Goal: Check status

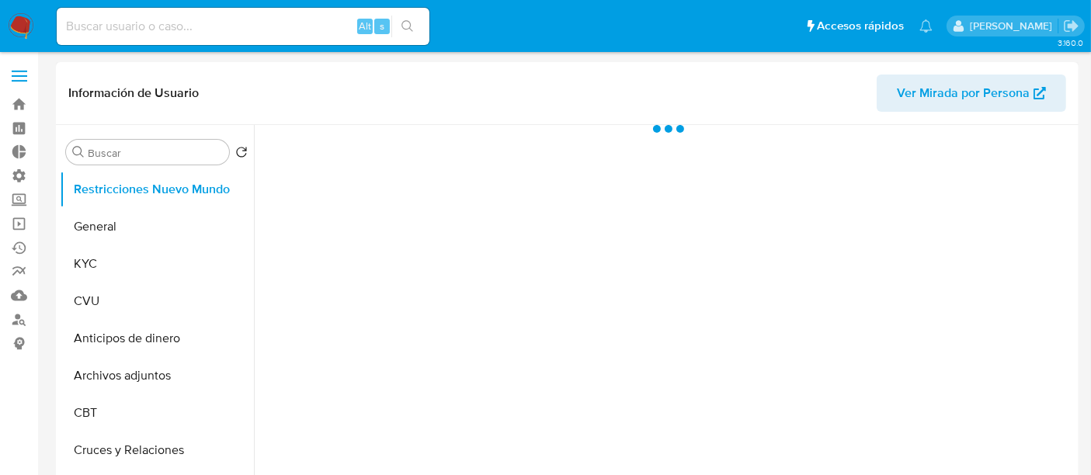
select select "10"
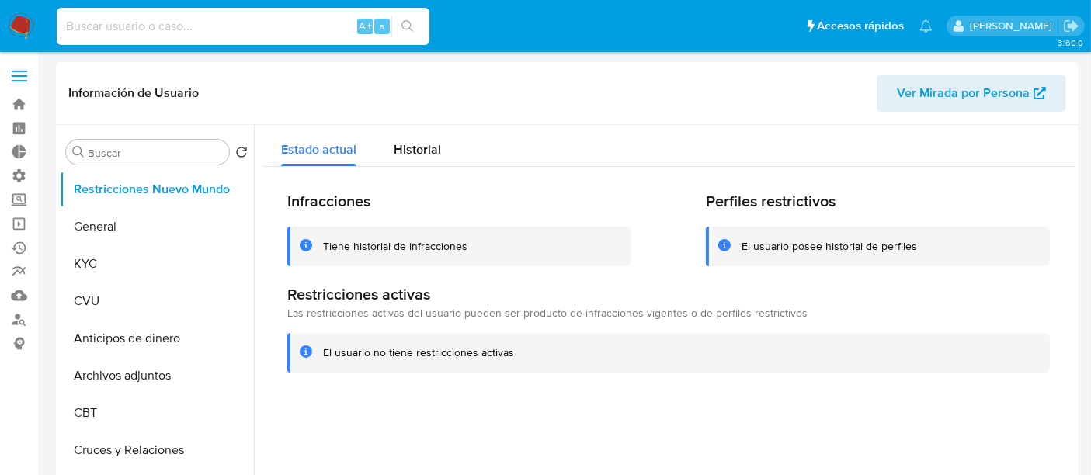
click at [234, 29] on input at bounding box center [243, 26] width 373 height 20
paste input "1170029746"
type input "1170029746"
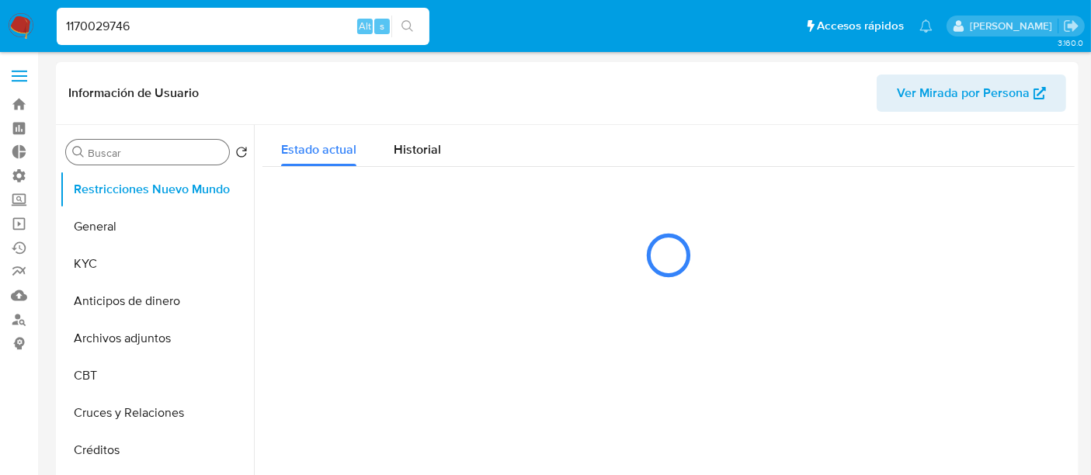
select select "10"
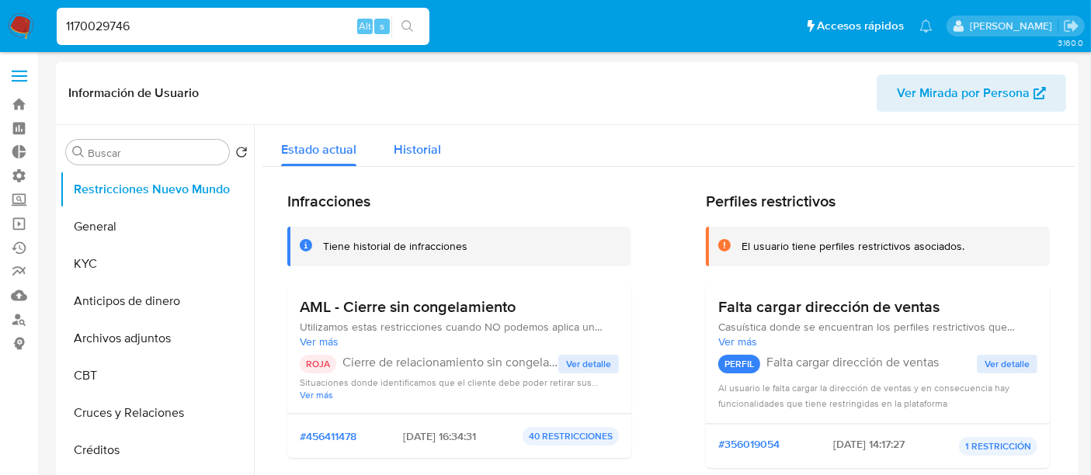
click at [412, 148] on span "Historial" at bounding box center [417, 150] width 47 height 18
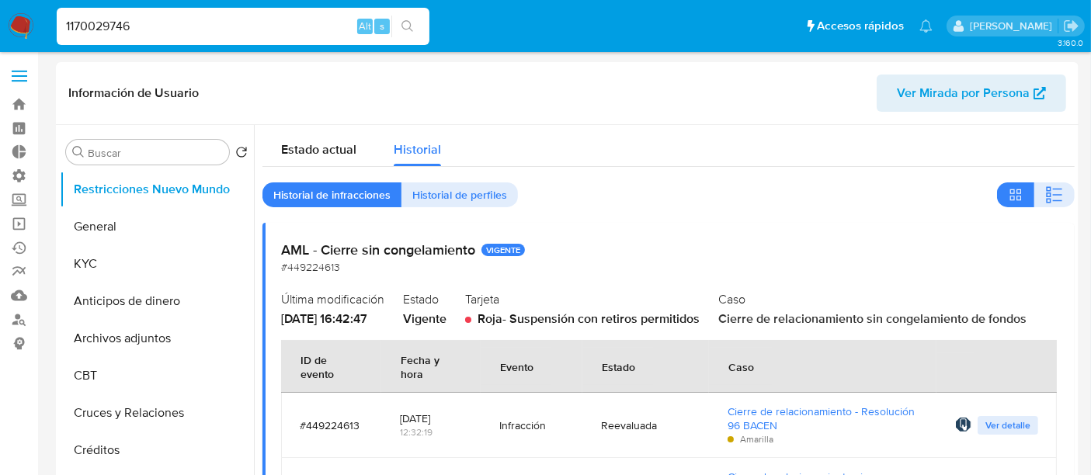
click at [124, 19] on input "1170029746" at bounding box center [243, 26] width 373 height 20
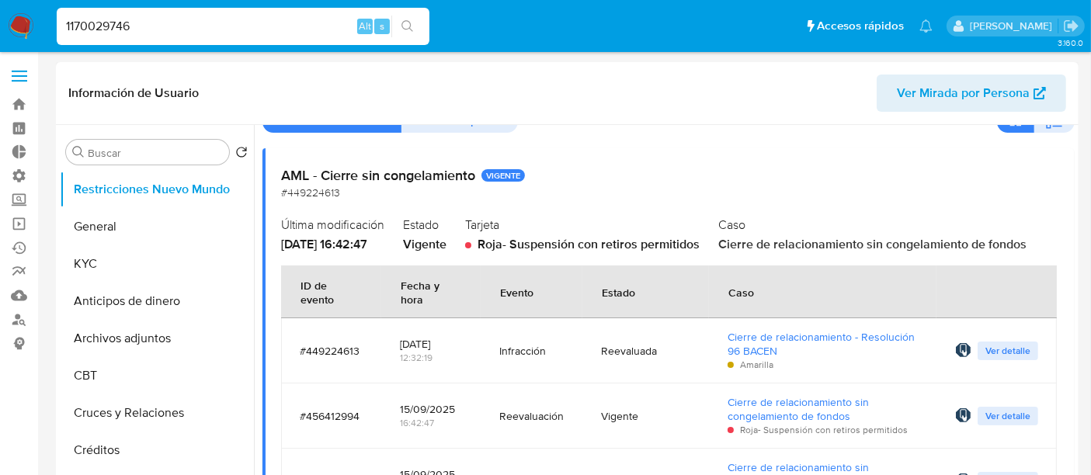
scroll to position [172, 0]
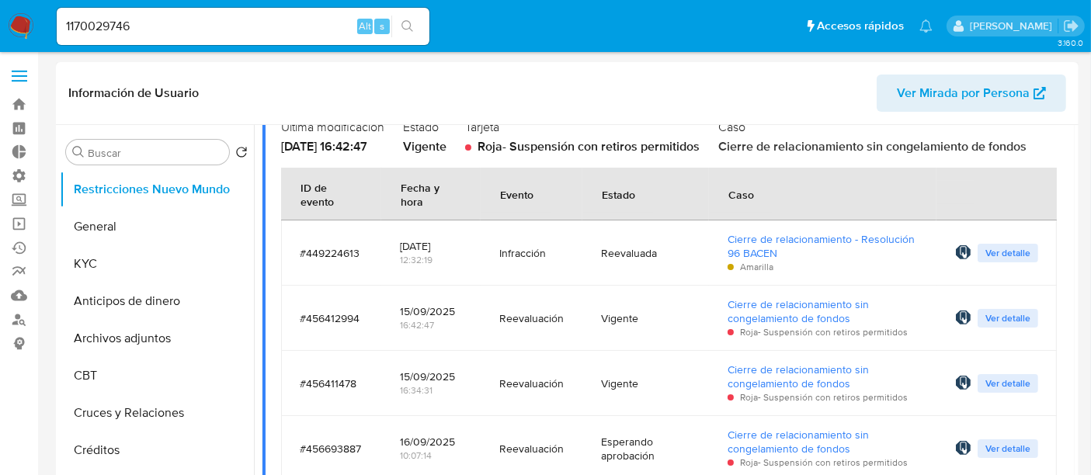
drag, startPoint x: 302, startPoint y: 313, endPoint x: 379, endPoint y: 314, distance: 76.9
click at [379, 314] on td "#456412994" at bounding box center [331, 318] width 100 height 65
click at [375, 335] on td "#456412994" at bounding box center [331, 318] width 100 height 65
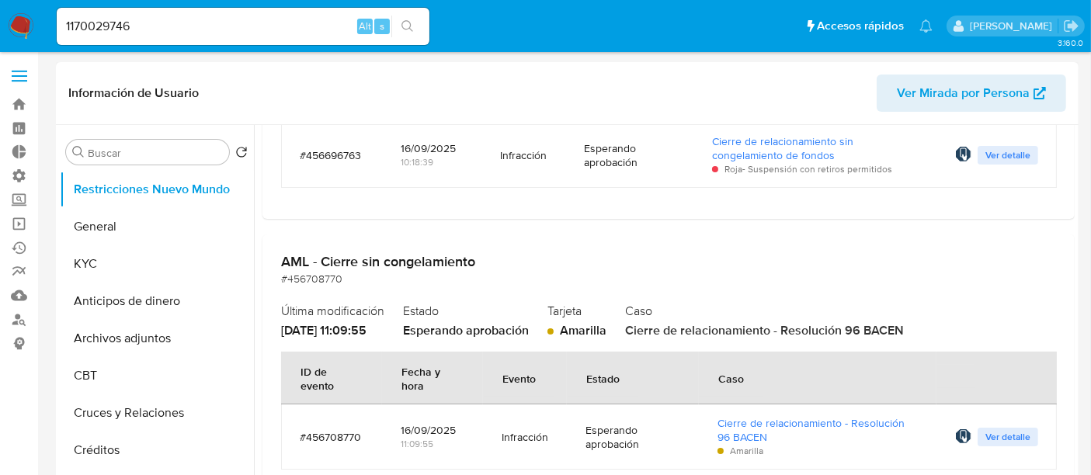
scroll to position [1293, 0]
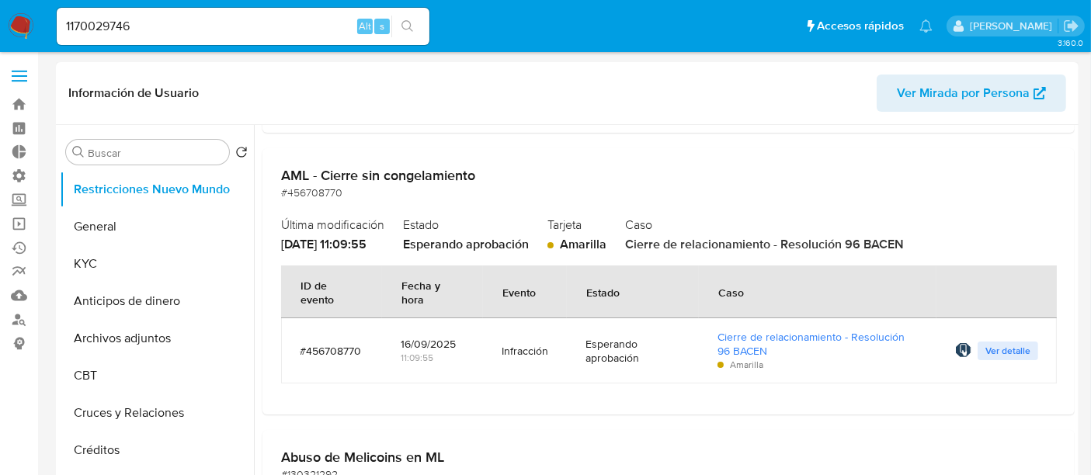
drag, startPoint x: 277, startPoint y: 177, endPoint x: 289, endPoint y: 184, distance: 13.6
click at [289, 184] on div "AML - Cierre sin congelamiento #456708770 Última modificación [DATE] 11:09:55 E…" at bounding box center [668, 281] width 812 height 266
click at [296, 185] on span "#456708770" at bounding box center [311, 193] width 61 height 16
drag, startPoint x: 341, startPoint y: 194, endPoint x: 270, endPoint y: 194, distance: 70.6
click at [270, 194] on div "AML - Cierre sin congelamiento #456708770 Última modificación [DATE] 11:09:55 E…" at bounding box center [668, 281] width 812 height 266
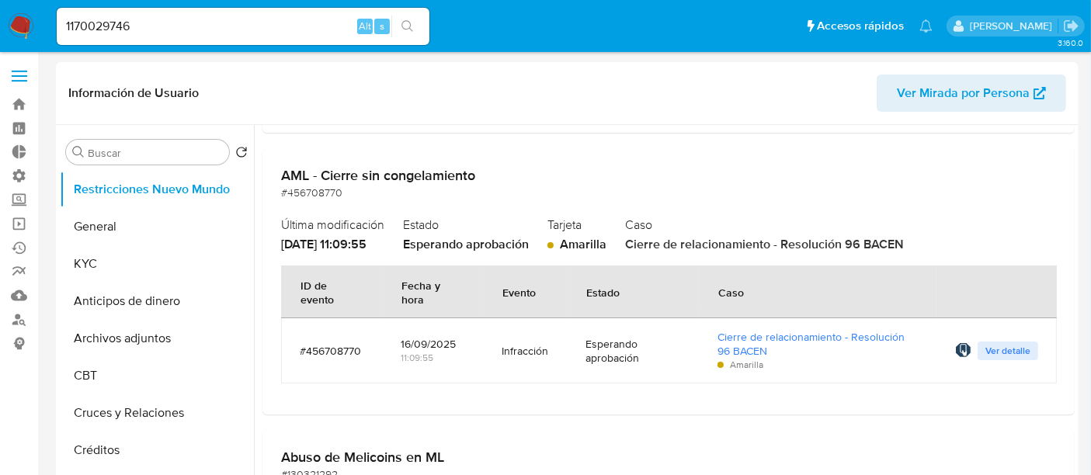
drag, startPoint x: 325, startPoint y: 172, endPoint x: 429, endPoint y: 179, distance: 103.5
click at [429, 179] on h2 "AML - Cierre sin congelamiento" at bounding box center [668, 175] width 775 height 17
click at [632, 214] on div "Última modificación [DATE] 11:09:55 Estado Esperando aprobación Tarjeta Amarill…" at bounding box center [668, 233] width 775 height 40
drag, startPoint x: 639, startPoint y: 243, endPoint x: 942, endPoint y: 240, distance: 302.8
click at [942, 240] on div "Última modificación [DATE] 11:09:55 Estado Esperando aprobación Tarjeta Amarill…" at bounding box center [668, 233] width 775 height 40
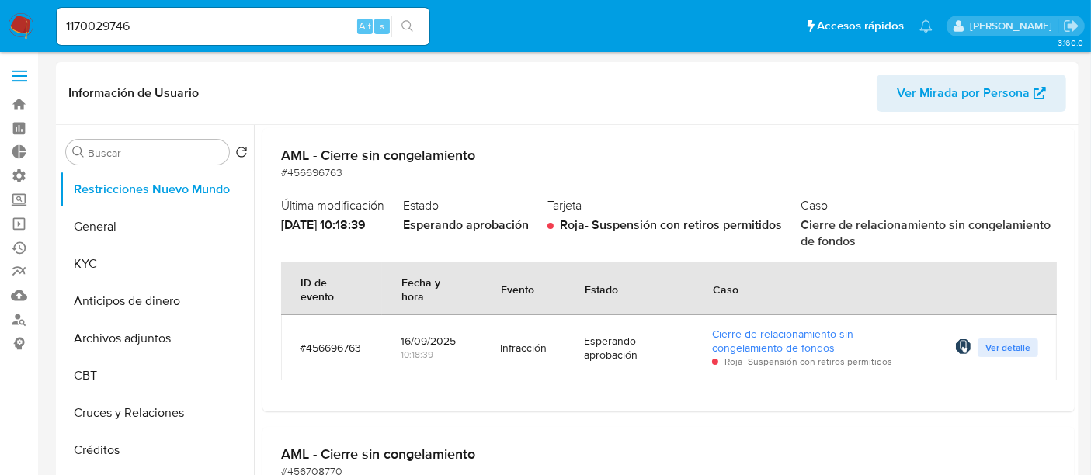
scroll to position [992, 0]
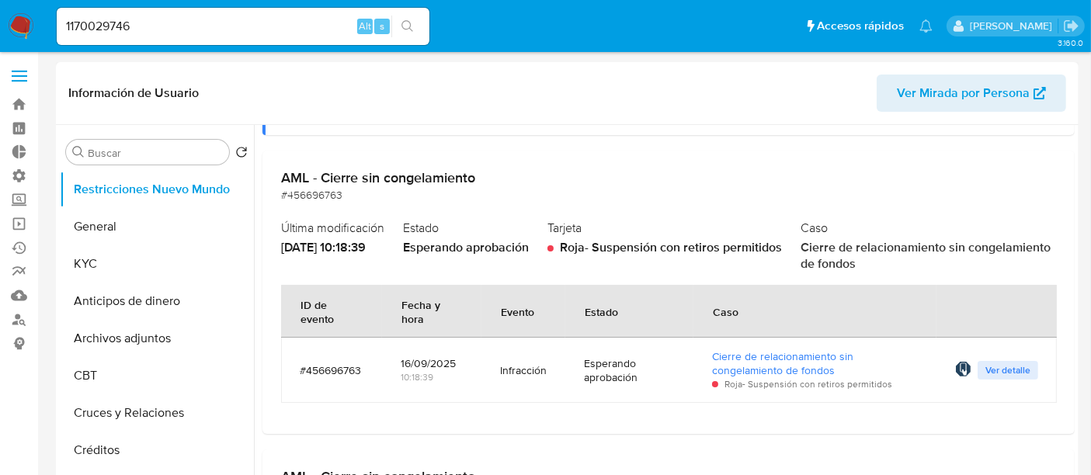
click at [321, 202] on div "AML - Cierre sin congelamiento #456696763 Última modificación [DATE] 10:18:39 E…" at bounding box center [668, 292] width 812 height 283
click at [284, 194] on span "#456696763" at bounding box center [311, 195] width 61 height 16
drag, startPoint x: 290, startPoint y: 194, endPoint x: 306, endPoint y: 193, distance: 16.3
click at [306, 193] on span "#456696763" at bounding box center [311, 195] width 61 height 16
drag, startPoint x: 279, startPoint y: 194, endPoint x: 338, endPoint y: 190, distance: 59.1
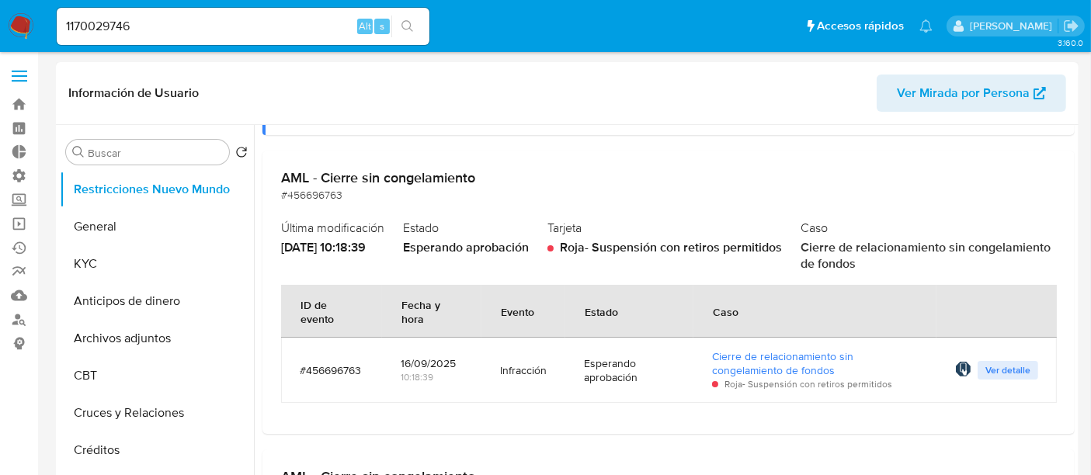
click at [338, 190] on div "AML - Cierre sin congelamiento #456696763 Última modificación [DATE] 10:18:39 E…" at bounding box center [668, 292] width 812 height 283
drag, startPoint x: 818, startPoint y: 244, endPoint x: 960, endPoint y: 267, distance: 144.0
click at [960, 267] on div "Caso Cierre de relacionamiento sin congelamiento de fondos" at bounding box center [927, 244] width 255 height 57
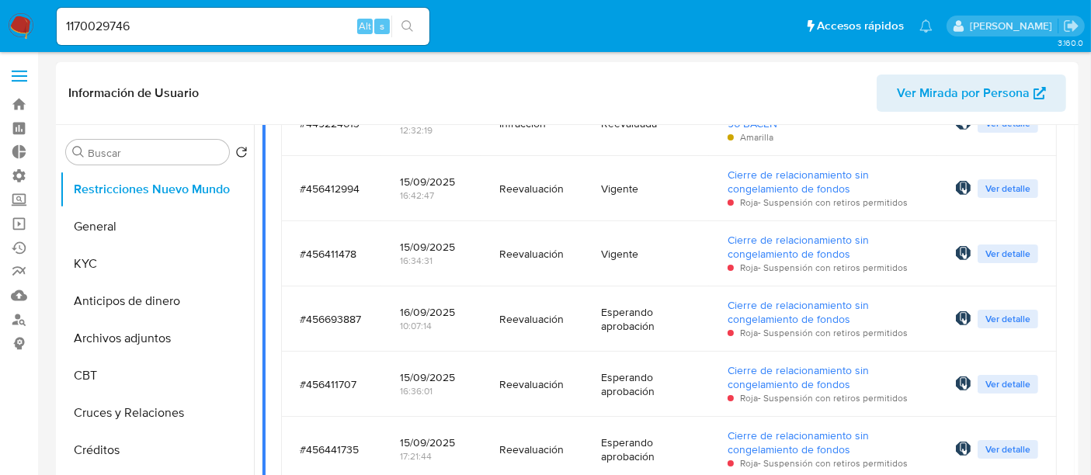
scroll to position [130, 0]
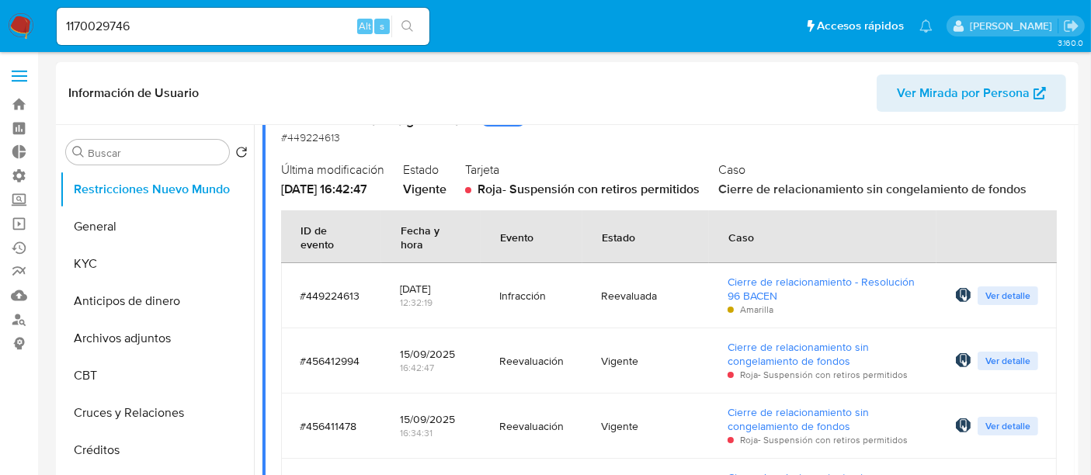
drag, startPoint x: 366, startPoint y: 293, endPoint x: 291, endPoint y: 296, distance: 75.3
click at [291, 296] on td "#449224613" at bounding box center [331, 295] width 100 height 65
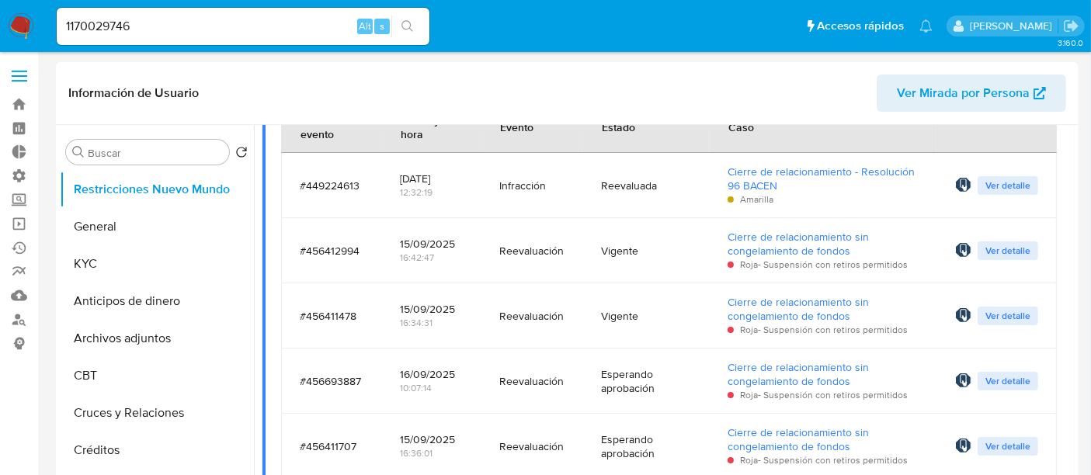
scroll to position [216, 0]
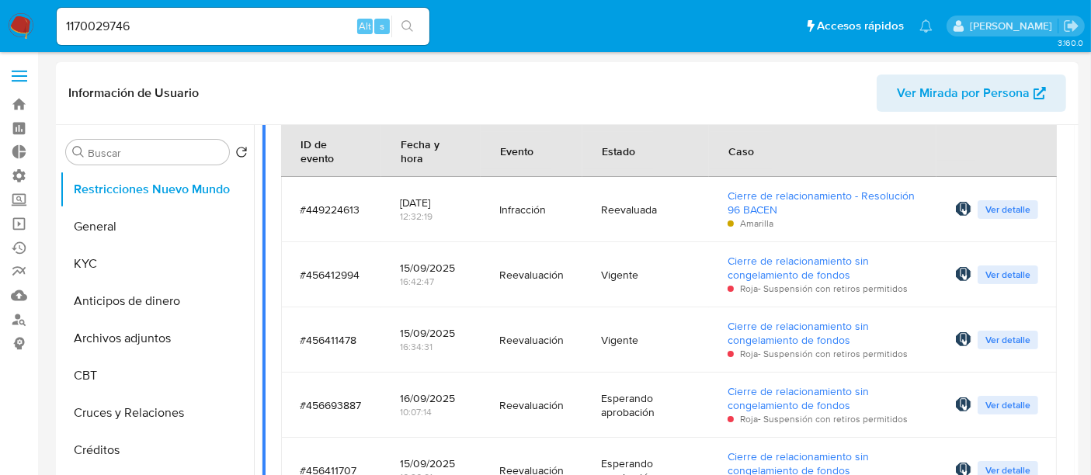
drag, startPoint x: 300, startPoint y: 273, endPoint x: 373, endPoint y: 265, distance: 72.7
click at [373, 265] on td "#456412994" at bounding box center [331, 274] width 100 height 65
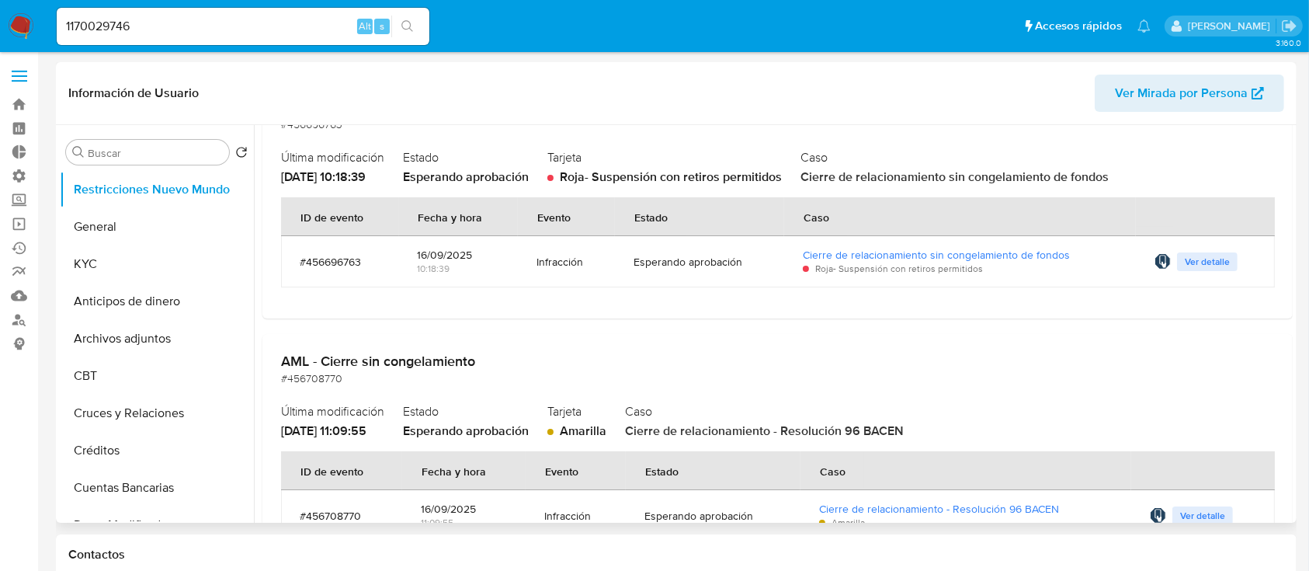
scroll to position [924, 0]
